Goal: Transaction & Acquisition: Purchase product/service

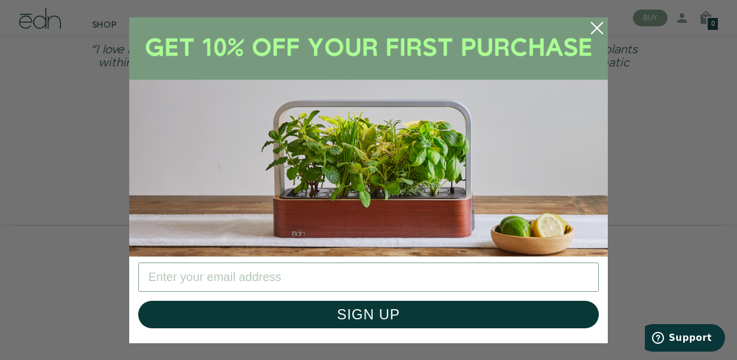
scroll to position [2540, 0]
click at [598, 26] on icon "Close dialog" at bounding box center [596, 27] width 11 height 11
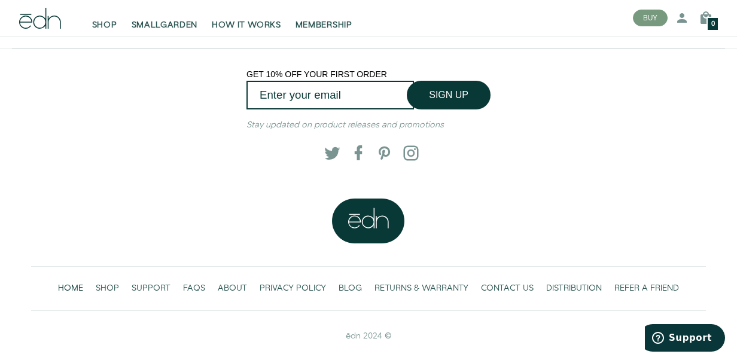
scroll to position [2292, 0]
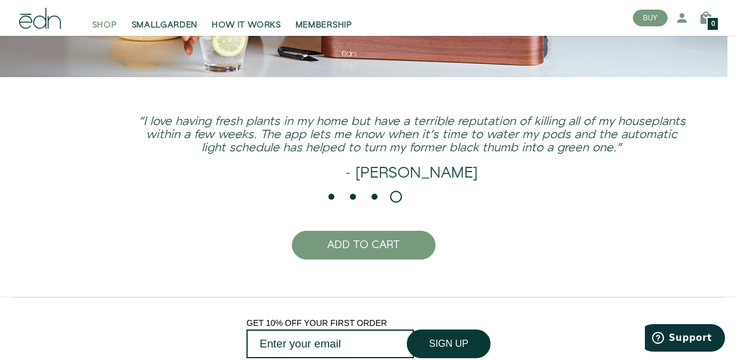
click at [99, 22] on span "SHOP" at bounding box center [104, 25] width 25 height 12
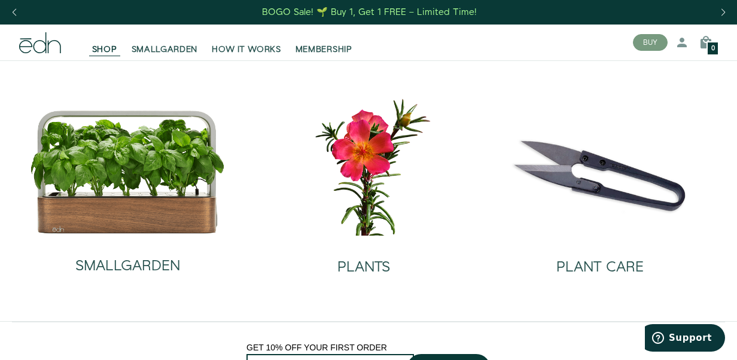
click at [389, 15] on div "BOGO Sale! 🌱 Buy 1, Get 1 FREE – Limited Time!" at bounding box center [369, 12] width 215 height 13
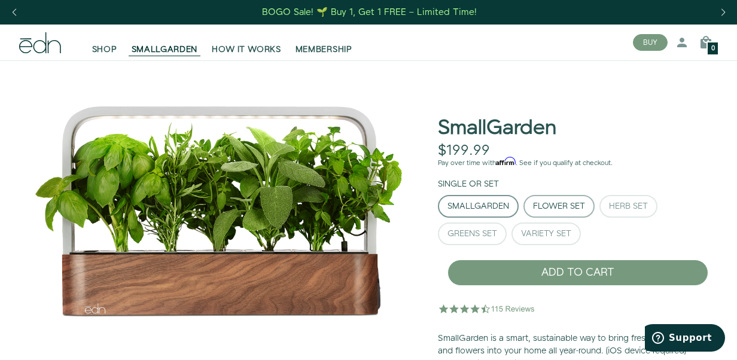
click at [556, 202] on div "Flower Set" at bounding box center [559, 206] width 52 height 8
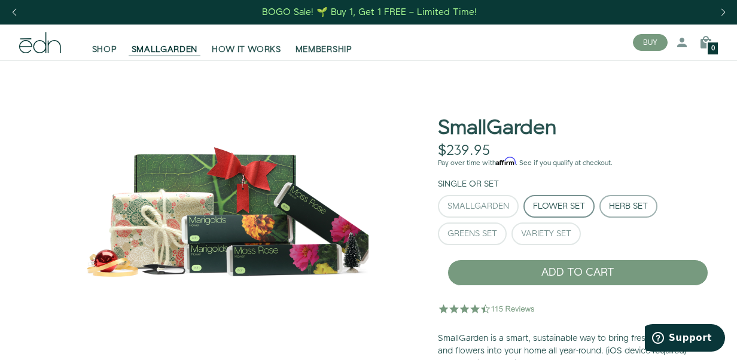
click at [623, 208] on div "Herb Set" at bounding box center [628, 206] width 39 height 8
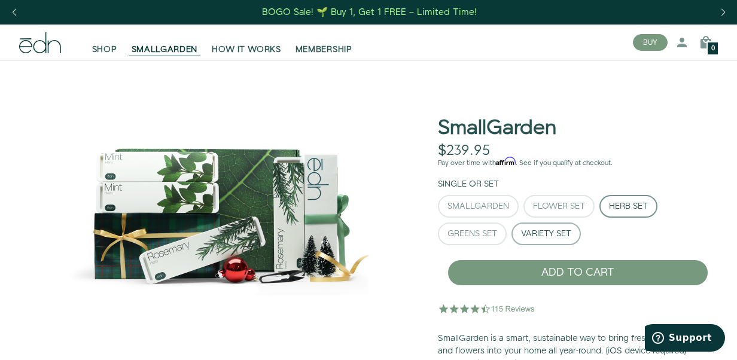
click at [557, 234] on div "Variety Set" at bounding box center [546, 234] width 50 height 8
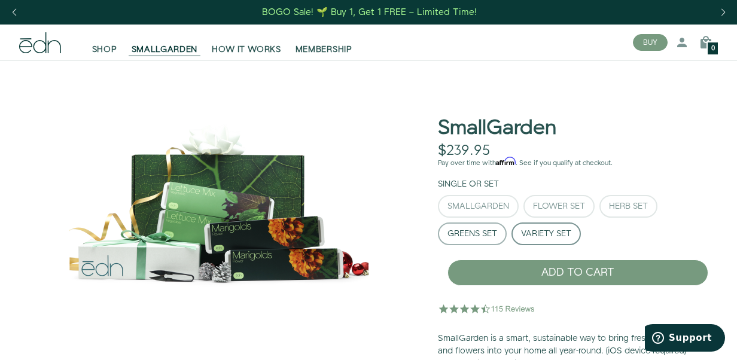
click at [490, 233] on div "Greens Set" at bounding box center [472, 234] width 50 height 8
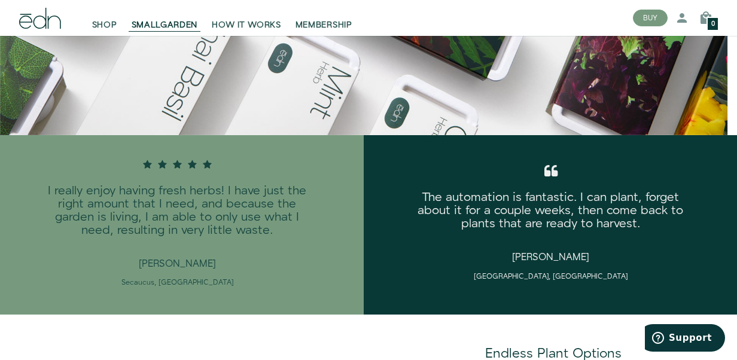
scroll to position [1057, 0]
